Goal: Task Accomplishment & Management: Manage account settings

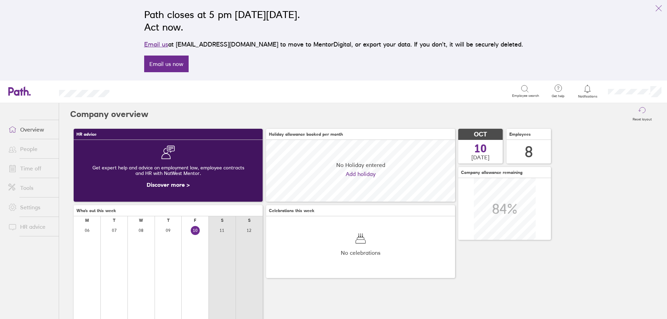
scroll to position [62, 189]
click at [35, 150] on link "People" at bounding box center [31, 149] width 56 height 14
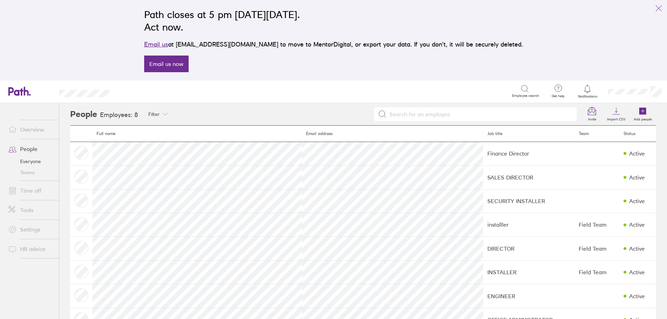
click at [32, 130] on link "Overview" at bounding box center [31, 130] width 56 height 14
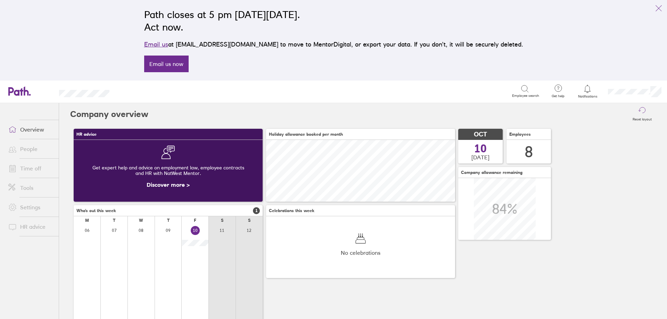
click at [25, 131] on link "Overview" at bounding box center [31, 130] width 56 height 14
click at [32, 166] on link "Time off" at bounding box center [31, 169] width 56 height 14
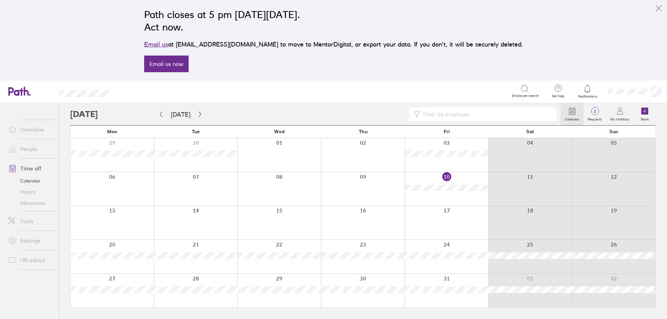
click at [33, 244] on link "Settings" at bounding box center [31, 241] width 56 height 14
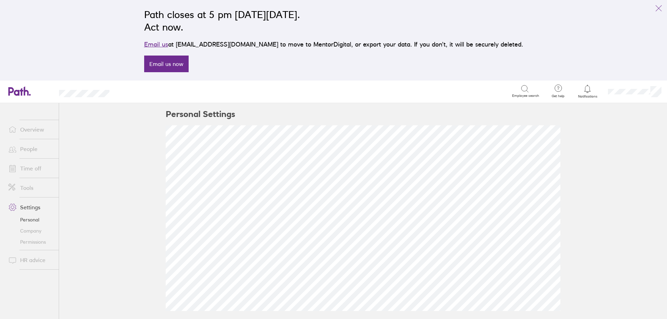
click at [26, 232] on link "Company" at bounding box center [31, 230] width 56 height 11
